Goal: Information Seeking & Learning: Learn about a topic

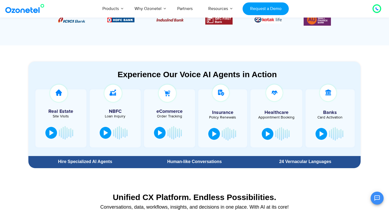
scroll to position [255, 0]
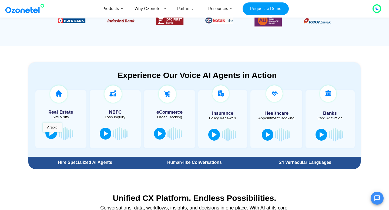
click at [51, 135] on div at bounding box center [51, 132] width 4 height 5
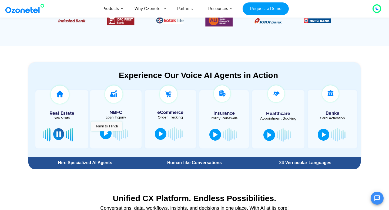
click at [106, 134] on div at bounding box center [106, 133] width 4 height 5
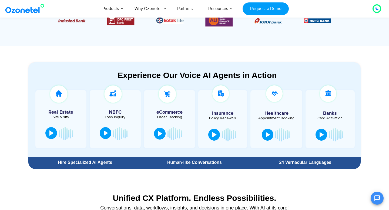
click at [106, 134] on div at bounding box center [106, 132] width 4 height 5
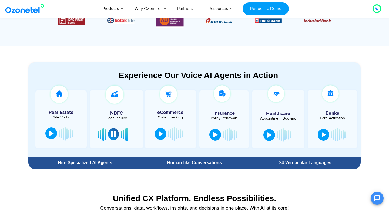
click at [123, 135] on div at bounding box center [123, 135] width 1 height 5
click at [109, 137] on button at bounding box center [113, 134] width 11 height 12
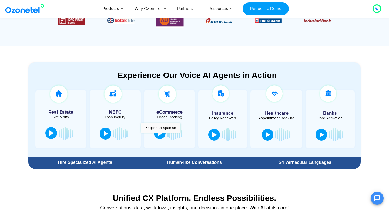
click at [161, 136] on div at bounding box center [160, 132] width 4 height 5
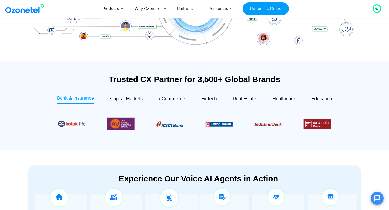
scroll to position [276, 0]
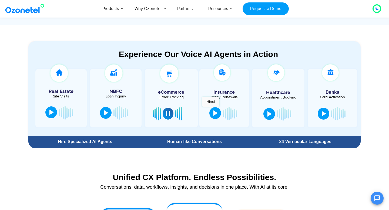
click at [211, 110] on button at bounding box center [215, 113] width 12 height 12
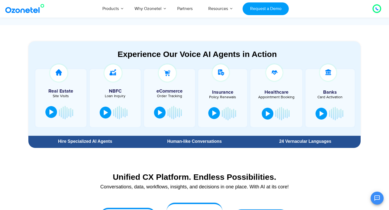
click at [217, 112] on button at bounding box center [214, 113] width 12 height 12
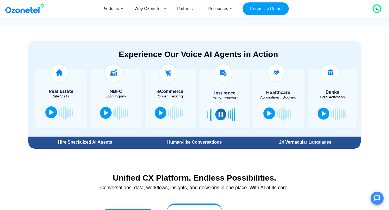
click at [269, 116] on button at bounding box center [269, 114] width 12 height 12
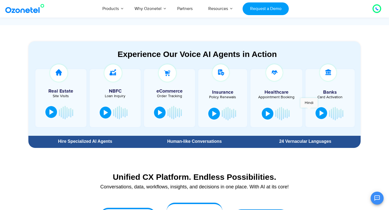
click at [324, 113] on button at bounding box center [322, 113] width 12 height 12
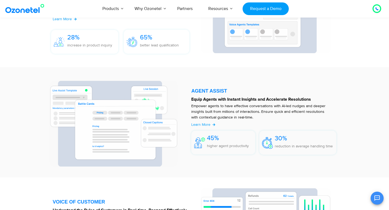
scroll to position [719, 0]
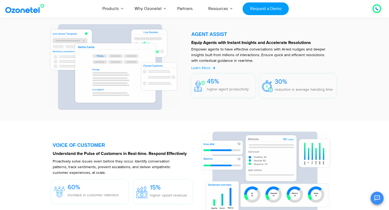
click at [376, 9] on icon at bounding box center [376, 8] width 3 height 3
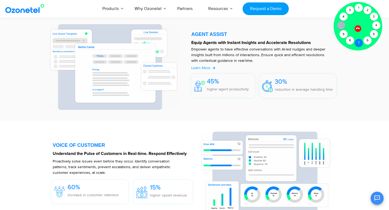
click at [358, 43] on div "7" at bounding box center [359, 43] width 8 height 8
click at [352, 42] on div "8" at bounding box center [350, 40] width 8 height 8
click at [375, 34] on div "5" at bounding box center [374, 34] width 8 height 8
click at [377, 26] on div "4" at bounding box center [376, 25] width 8 height 8
click at [373, 18] on div "3" at bounding box center [374, 17] width 8 height 8
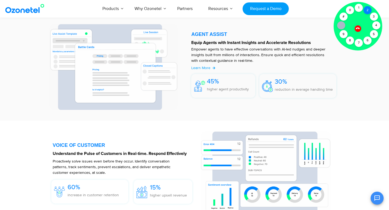
click at [369, 12] on div "2" at bounding box center [367, 10] width 8 height 8
click at [365, 10] on div "2" at bounding box center [367, 10] width 8 height 8
click at [284, 85] on span "30%" at bounding box center [281, 82] width 12 height 8
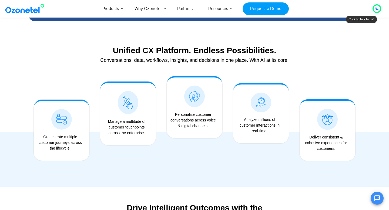
scroll to position [403, 0]
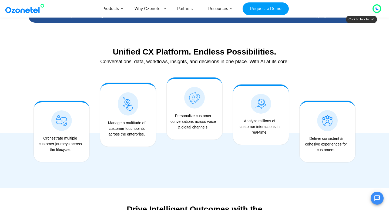
click at [378, 7] on icon at bounding box center [376, 8] width 3 height 3
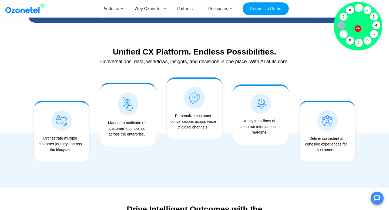
click at [358, 29] on icon at bounding box center [358, 28] width 5 height 5
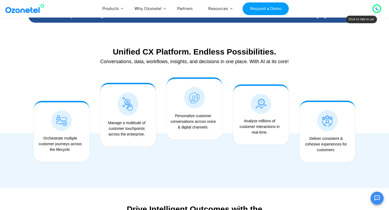
click at [381, 9] on div at bounding box center [377, 8] width 9 height 9
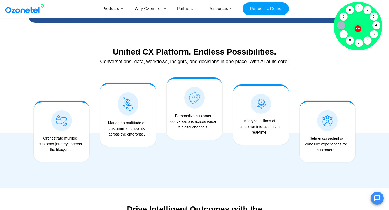
click at [354, 8] on div at bounding box center [358, 26] width 49 height 49
click at [357, 8] on div "1" at bounding box center [359, 8] width 8 height 8
click at [351, 10] on div "0" at bounding box center [350, 10] width 8 height 8
click at [350, 8] on div "0" at bounding box center [350, 10] width 8 height 8
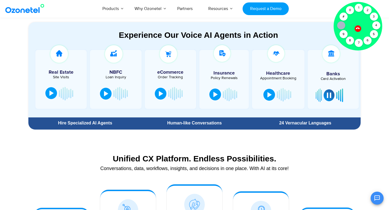
scroll to position [250, 0]
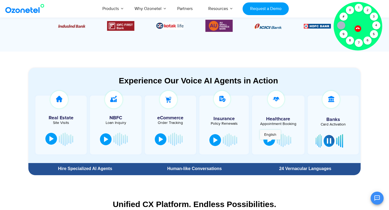
click at [270, 142] on div at bounding box center [269, 139] width 4 height 5
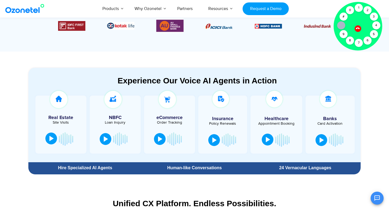
click at [268, 141] on div at bounding box center [268, 139] width 4 height 5
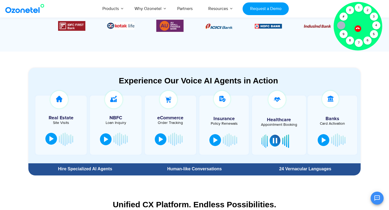
click at [356, 30] on div at bounding box center [357, 28] width 9 height 9
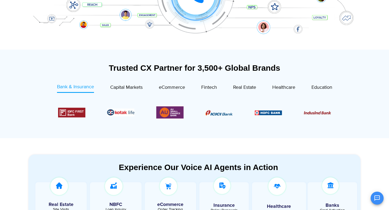
scroll to position [0, 0]
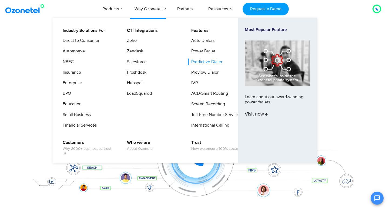
click at [202, 63] on link "Predictive Dialer" at bounding box center [205, 62] width 35 height 7
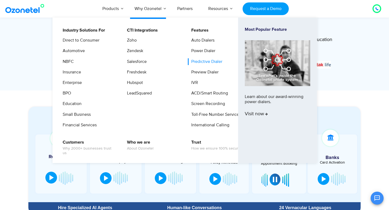
scroll to position [227, 0]
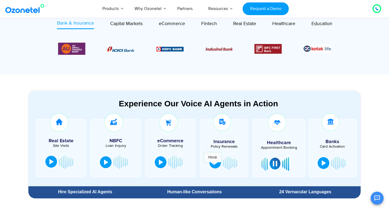
click at [213, 165] on button at bounding box center [215, 163] width 12 height 12
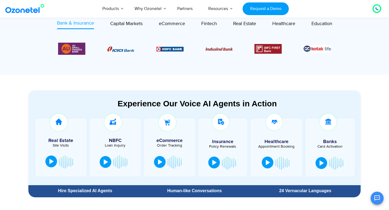
click at [213, 165] on div at bounding box center [214, 162] width 4 height 5
click at [215, 163] on div at bounding box center [214, 162] width 4 height 5
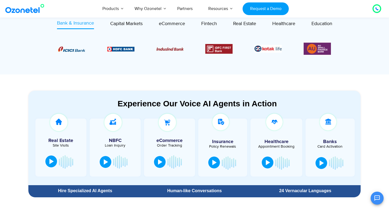
click at [215, 163] on div at bounding box center [214, 162] width 4 height 5
